Goal: Information Seeking & Learning: Learn about a topic

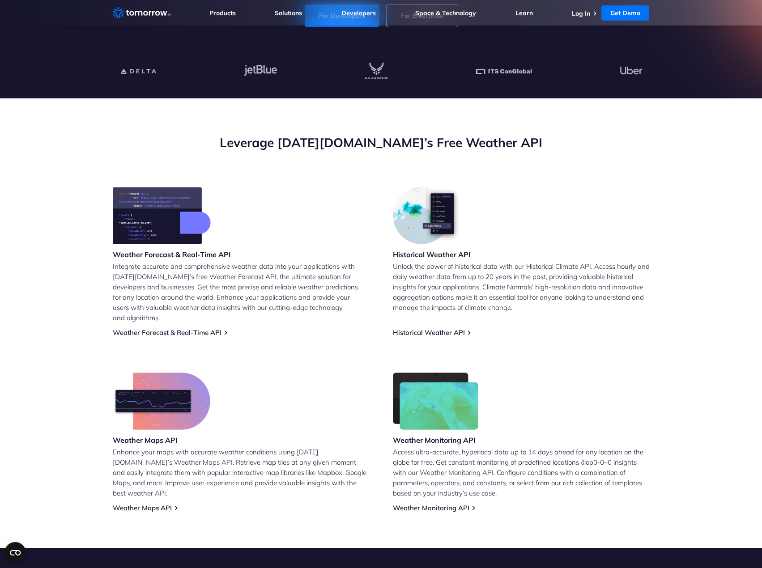
scroll to position [269, 0]
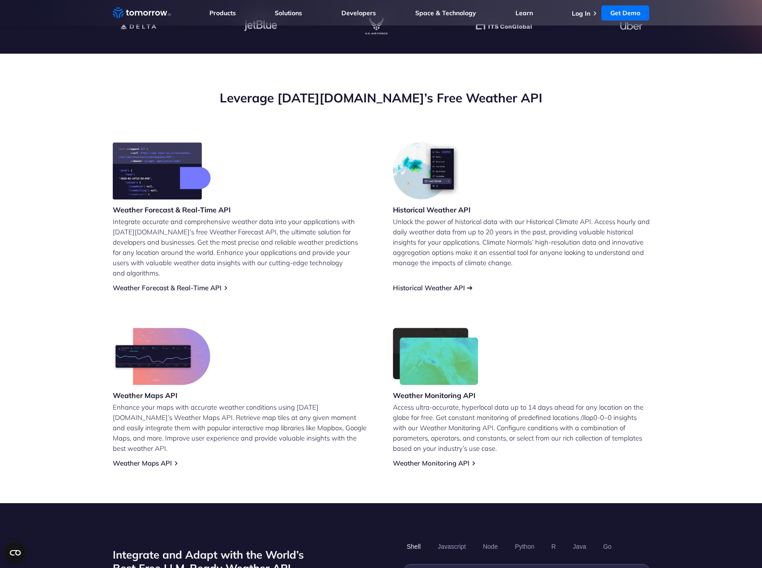
click at [426, 284] on link "Historical Weather API" at bounding box center [429, 288] width 72 height 9
